Goal: Browse casually

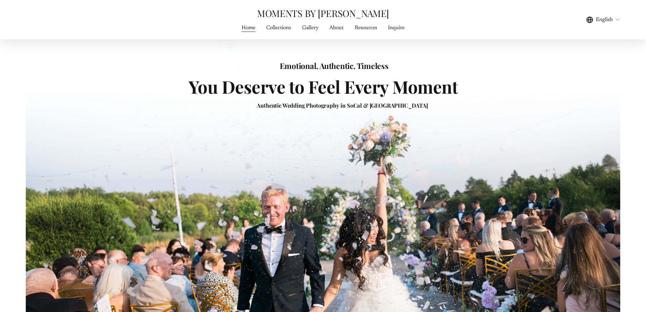
click at [276, 25] on link "Collections" at bounding box center [278, 27] width 25 height 9
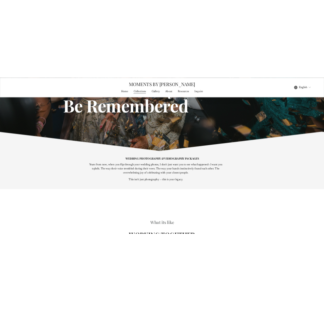
scroll to position [235, 0]
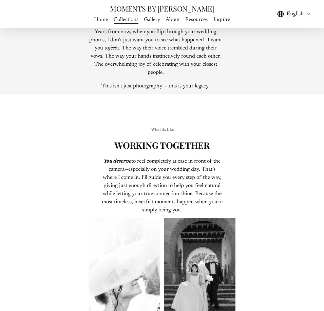
click at [281, 156] on div "What its like WORKING TOGETHER You deserve to feel completely at ease in front …" at bounding box center [162, 225] width 324 height 221
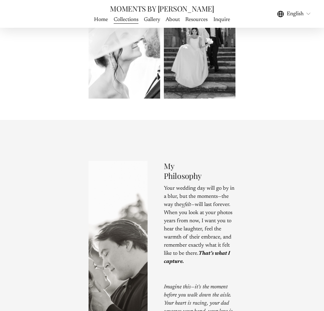
scroll to position [826, 0]
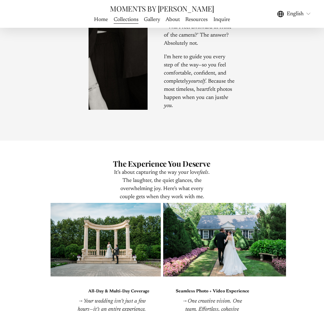
click at [262, 184] on div "It’s about capturing the way your love feels . The laughter, the quiet glances,…" at bounding box center [162, 309] width 324 height 315
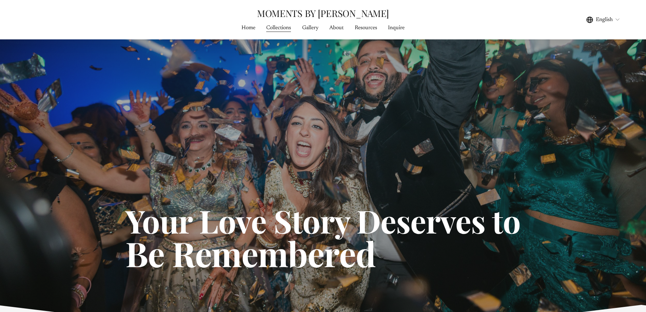
scroll to position [0, 0]
